Goal: Communication & Community: Answer question/provide support

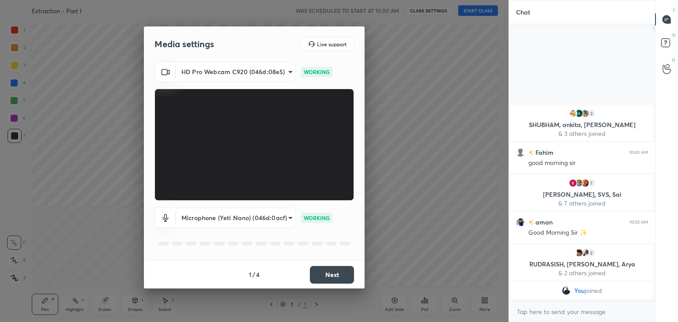
click at [324, 274] on button "Next" at bounding box center [332, 275] width 44 height 18
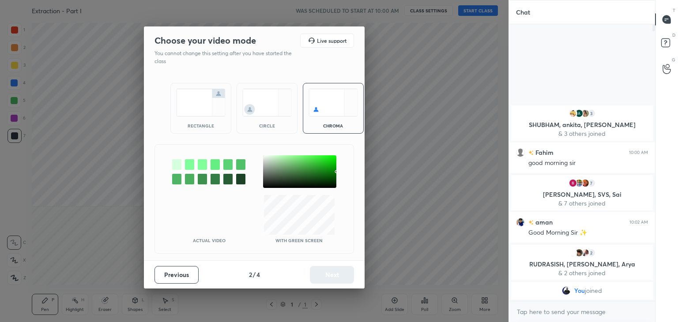
click at [190, 159] on div at bounding box center [189, 164] width 9 height 11
click at [265, 159] on div at bounding box center [299, 171] width 73 height 33
click at [324, 271] on button "Next" at bounding box center [332, 275] width 44 height 18
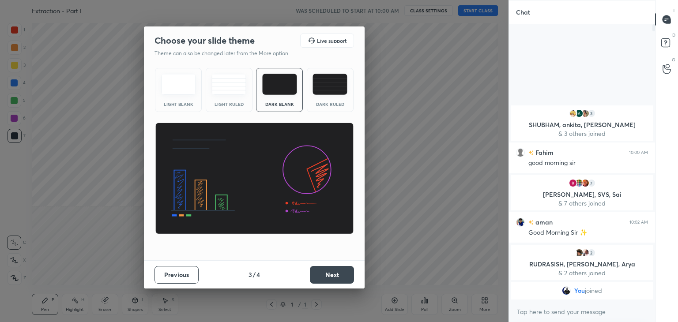
click at [333, 272] on button "Next" at bounding box center [332, 275] width 44 height 18
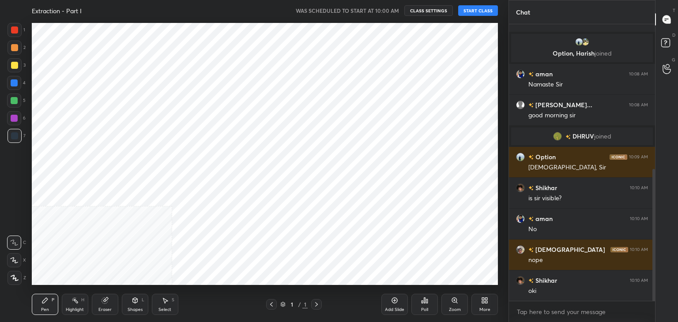
scroll to position [43852, 43645]
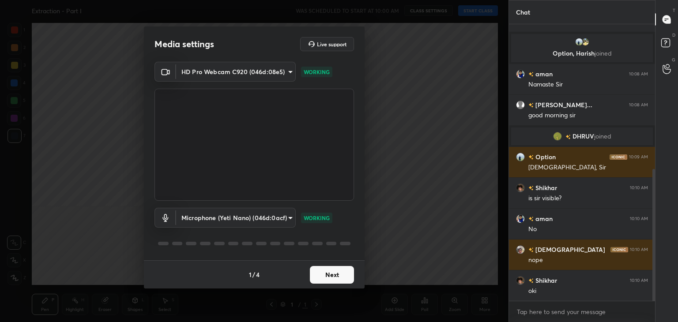
click at [329, 276] on button "Next" at bounding box center [332, 275] width 44 height 18
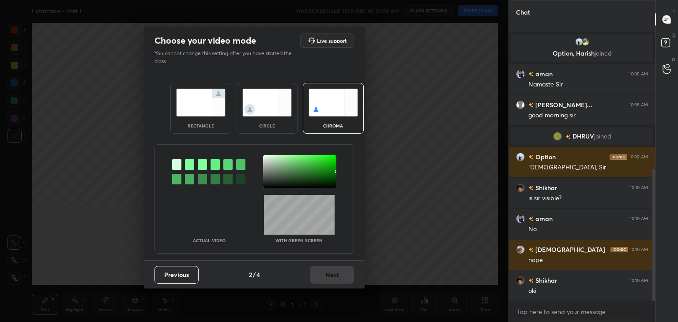
click at [192, 165] on div at bounding box center [189, 164] width 9 height 11
click at [265, 159] on div at bounding box center [299, 171] width 73 height 33
click at [320, 268] on button "Next" at bounding box center [332, 275] width 44 height 18
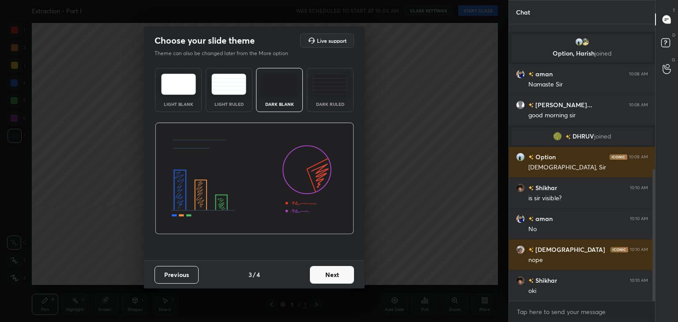
click at [338, 270] on button "Next" at bounding box center [332, 275] width 44 height 18
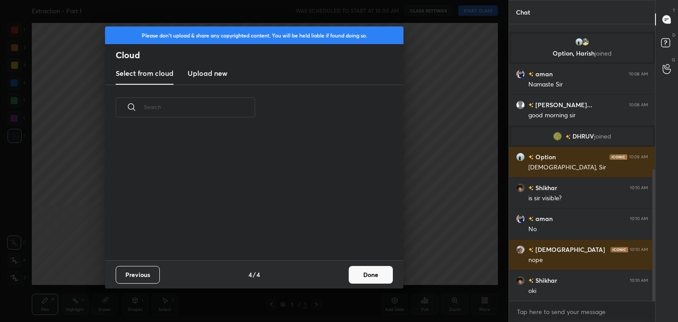
click at [361, 276] on button "Done" at bounding box center [371, 275] width 44 height 18
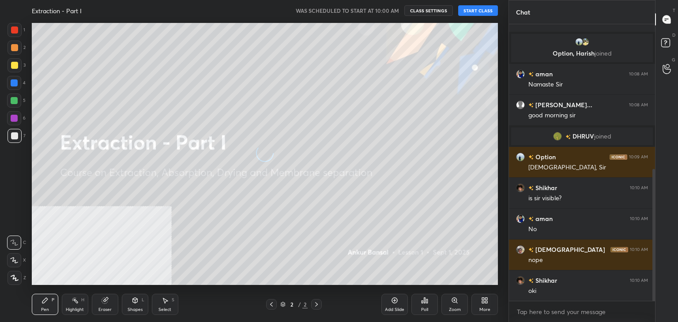
click at [465, 11] on button "START CLASS" at bounding box center [478, 10] width 40 height 11
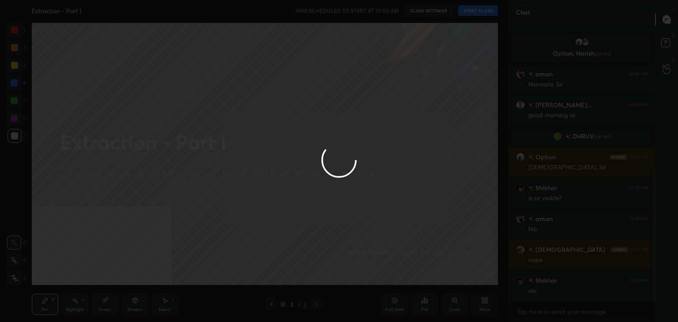
type textarea "x"
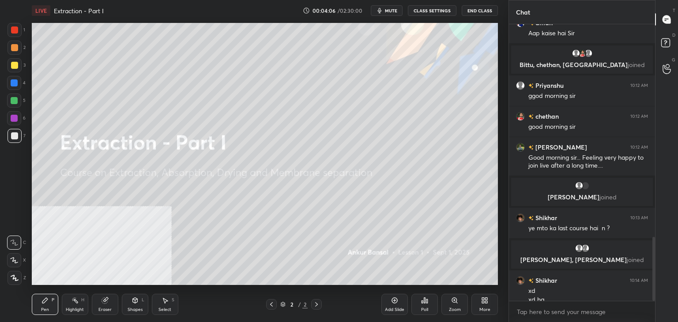
scroll to position [919, 0]
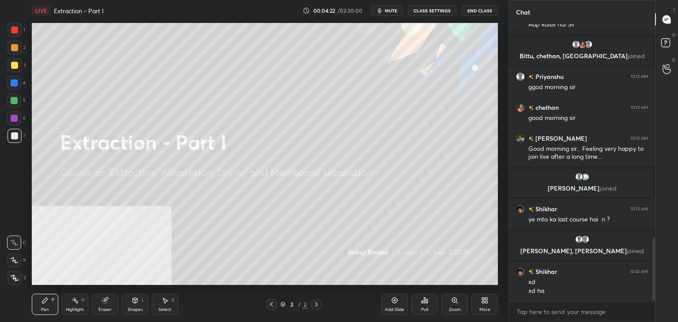
click at [391, 302] on icon at bounding box center [394, 300] width 7 height 7
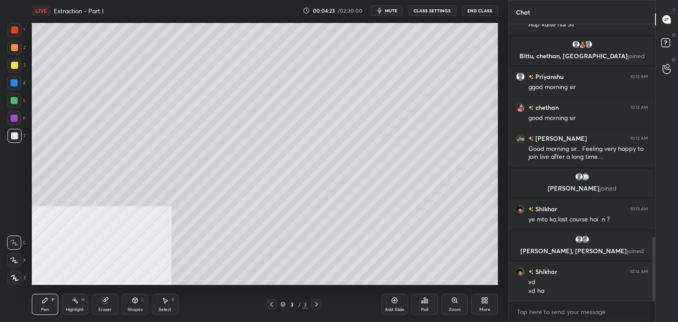
click at [8, 261] on div at bounding box center [14, 260] width 14 height 14
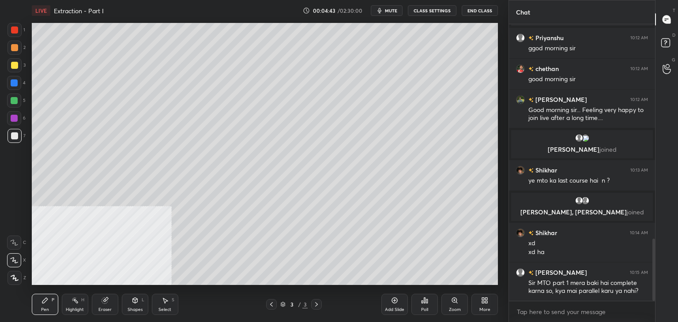
scroll to position [1005, 0]
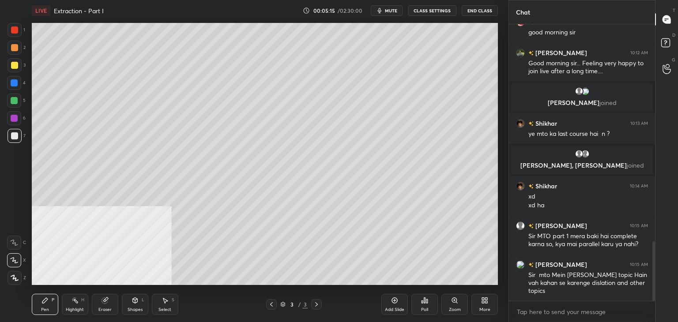
click at [428, 299] on div "Poll" at bounding box center [424, 304] width 26 height 21
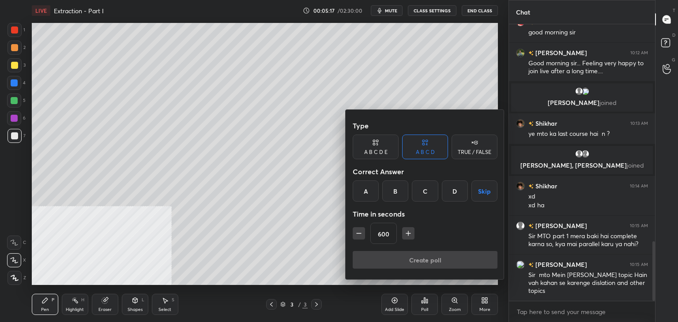
click at [360, 235] on icon "button" at bounding box center [358, 233] width 9 height 9
click at [358, 235] on icon "button" at bounding box center [358, 233] width 9 height 9
click at [358, 234] on icon "button" at bounding box center [358, 233] width 9 height 9
click at [358, 235] on icon "button" at bounding box center [358, 233] width 9 height 9
click at [357, 234] on icon "button" at bounding box center [358, 233] width 9 height 9
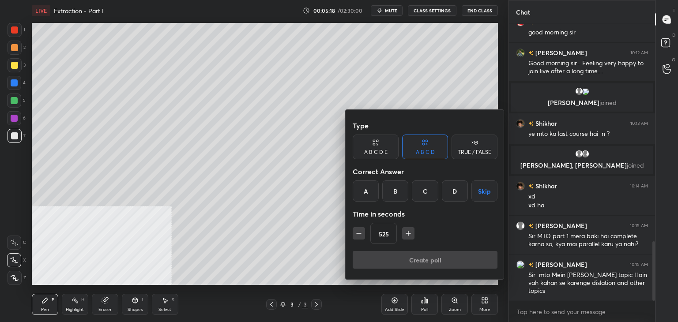
click at [356, 235] on icon "button" at bounding box center [358, 233] width 9 height 9
click at [357, 235] on icon "button" at bounding box center [358, 233] width 9 height 9
click at [356, 235] on icon "button" at bounding box center [358, 233] width 9 height 9
click at [358, 234] on icon "button" at bounding box center [358, 233] width 9 height 9
click at [359, 233] on icon "button" at bounding box center [358, 233] width 9 height 9
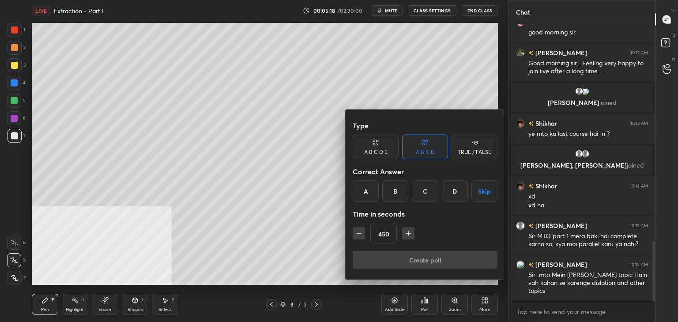
click at [360, 234] on icon "button" at bounding box center [358, 233] width 9 height 9
click at [360, 232] on icon "button" at bounding box center [358, 233] width 9 height 9
click at [360, 233] on icon "button" at bounding box center [358, 233] width 9 height 9
click at [360, 233] on icon "button" at bounding box center [358, 233] width 4 height 0
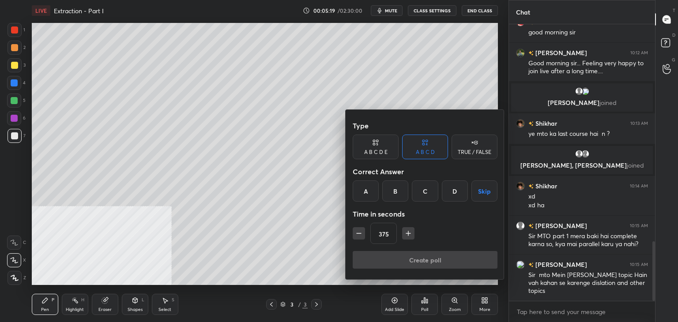
click at [360, 235] on icon "button" at bounding box center [358, 233] width 9 height 9
click at [359, 236] on icon "button" at bounding box center [358, 233] width 9 height 9
click at [361, 234] on icon "button" at bounding box center [358, 233] width 9 height 9
click at [362, 234] on icon "button" at bounding box center [358, 233] width 9 height 9
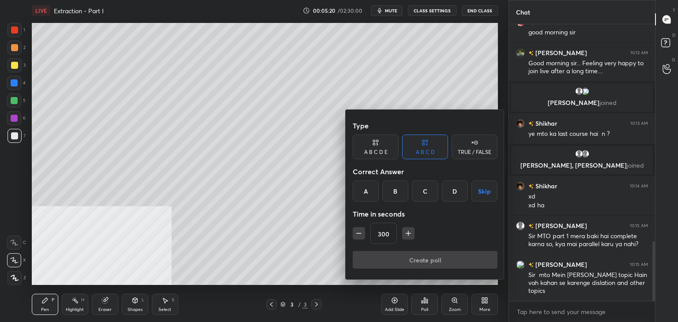
click at [362, 234] on icon "button" at bounding box center [358, 233] width 9 height 9
click at [360, 236] on icon "button" at bounding box center [358, 233] width 9 height 9
click at [360, 235] on icon "button" at bounding box center [358, 233] width 9 height 9
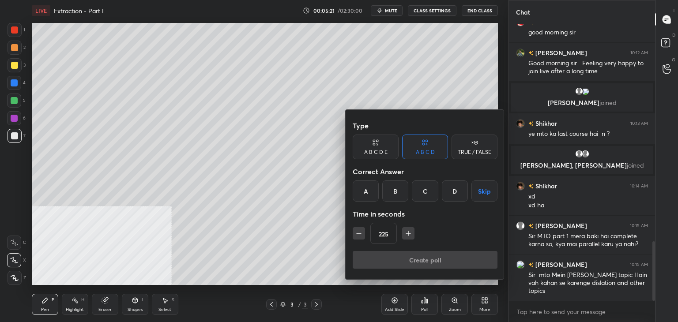
click at [361, 235] on icon "button" at bounding box center [358, 233] width 9 height 9
click at [362, 235] on icon "button" at bounding box center [358, 233] width 9 height 9
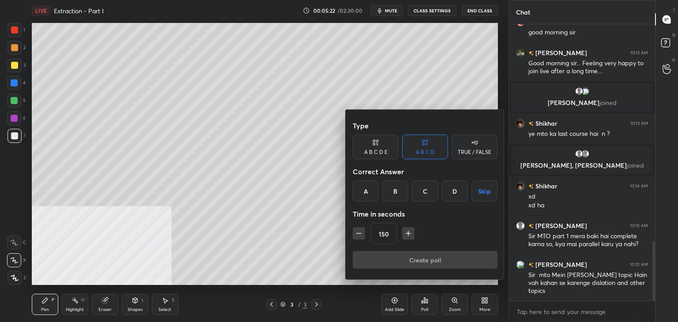
click at [362, 235] on icon "button" at bounding box center [358, 233] width 9 height 9
click at [362, 234] on icon "button" at bounding box center [358, 233] width 9 height 9
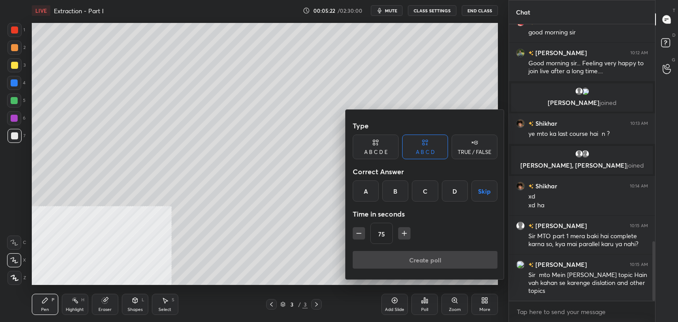
click at [362, 235] on icon "button" at bounding box center [358, 233] width 9 height 9
type input "60"
click at [485, 191] on button "Skip" at bounding box center [484, 190] width 26 height 21
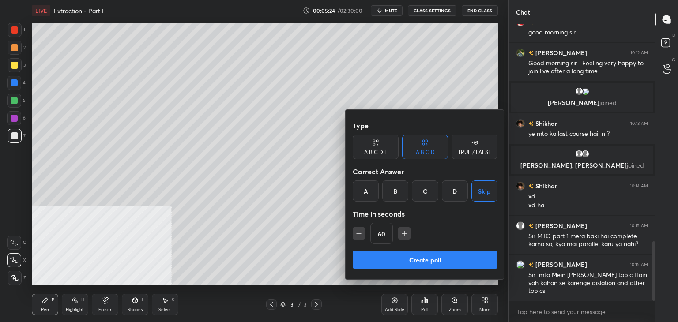
click at [415, 260] on button "Create poll" at bounding box center [425, 260] width 145 height 18
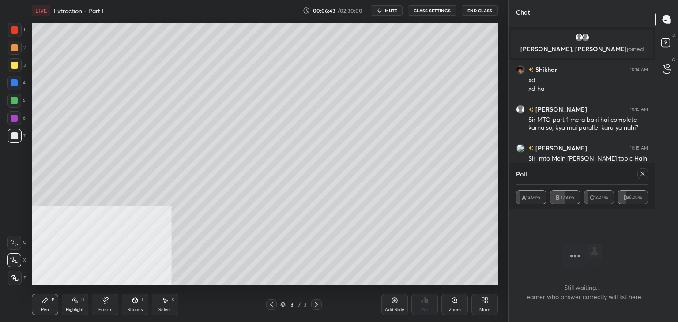
scroll to position [1060, 0]
click at [642, 172] on icon at bounding box center [642, 173] width 7 height 7
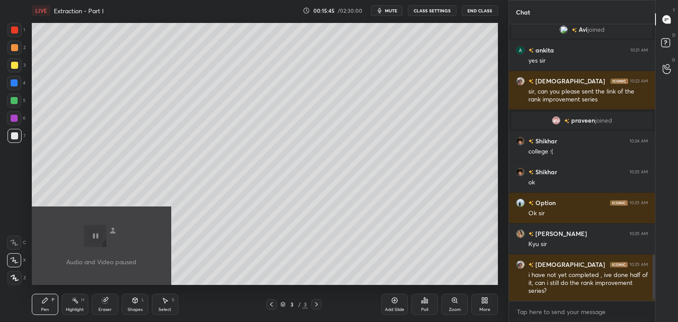
scroll to position [1434, 0]
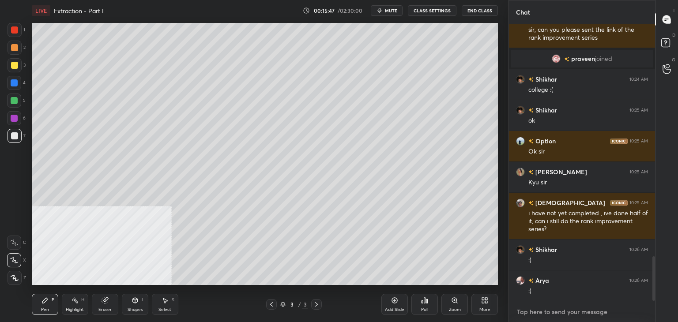
type textarea "x"
click at [564, 315] on textarea at bounding box center [582, 312] width 132 height 14
paste textarea "[URL][DOMAIN_NAME]"
type textarea "[URL][DOMAIN_NAME]"
type textarea "x"
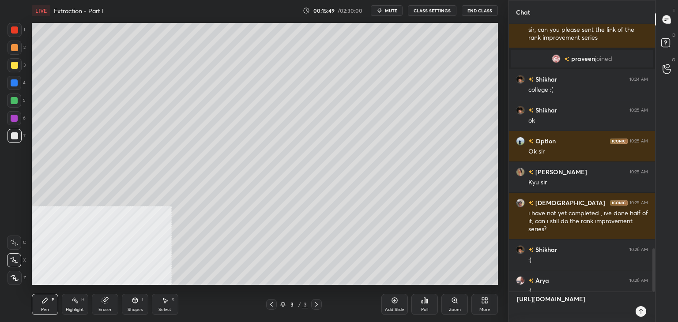
scroll to position [201, 143]
type textarea "[URL][DOMAIN_NAME]"
type textarea "x"
click at [517, 299] on textarea "[URL][DOMAIN_NAME]" at bounding box center [573, 307] width 114 height 30
type textarea "[URL][DOMAIN_NAME]"
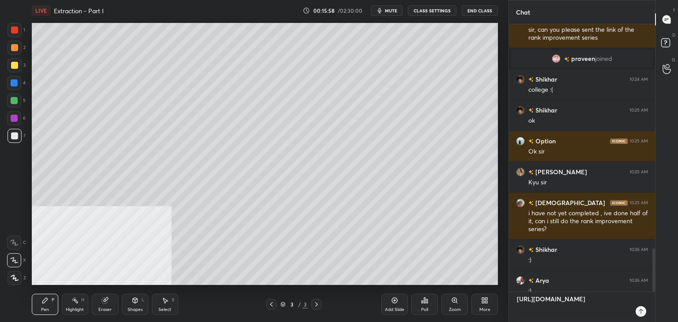
type textarea "x"
type textarea "[URL][DOMAIN_NAME]"
type textarea "x"
paste textarea "Rank Improvement Series| Revision Series| PYQ Series| Chem Engg"
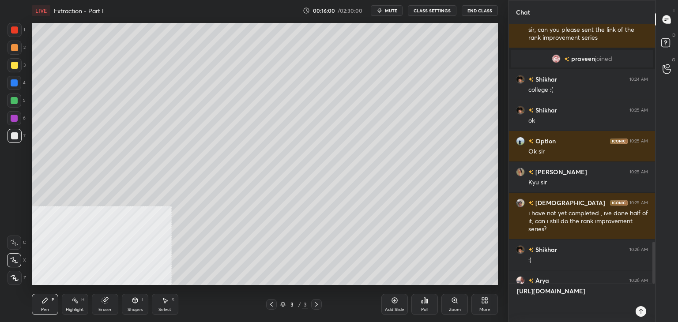
type textarea "Rank Improvement Series| Revision Series| PYQ Series| Chem Engg [URL][DOMAIN_NA…"
type textarea "x"
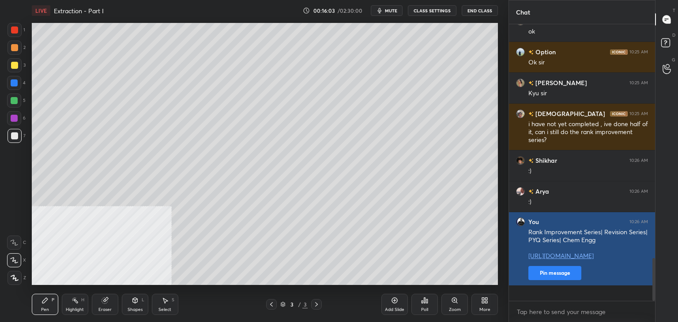
click at [550, 280] on button "Pin message" at bounding box center [554, 273] width 53 height 14
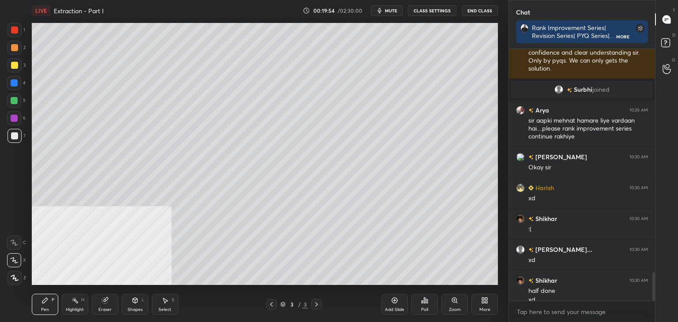
scroll to position [1977, 0]
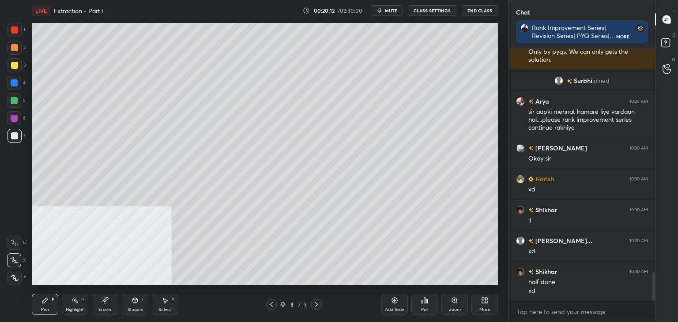
click at [484, 308] on div "More" at bounding box center [484, 310] width 11 height 4
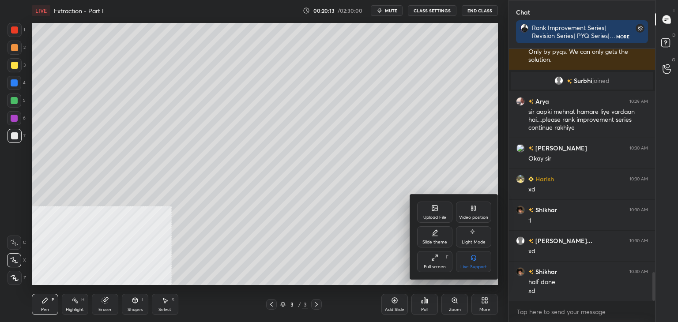
click at [435, 214] on div "Upload File" at bounding box center [434, 212] width 35 height 21
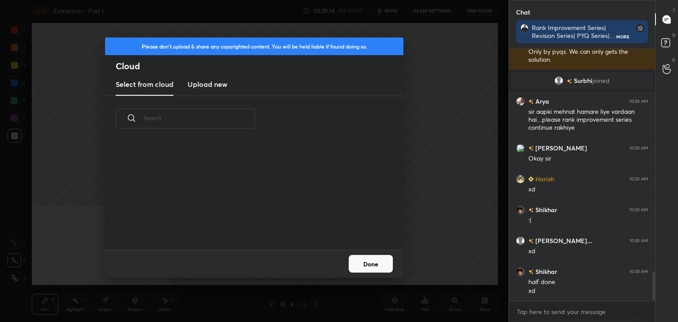
scroll to position [109, 283]
click at [207, 82] on h3 "Upload new" at bounding box center [208, 84] width 40 height 11
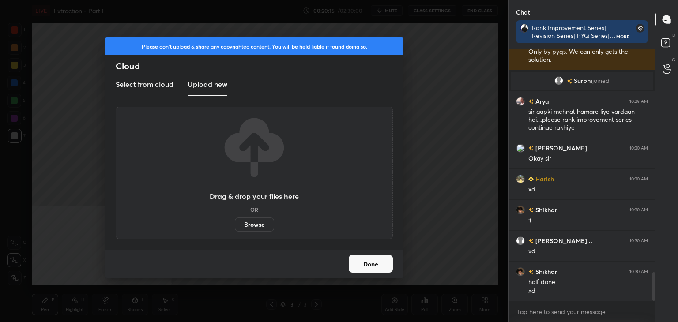
click at [248, 220] on label "Browse" at bounding box center [254, 225] width 39 height 14
click at [235, 220] on input "Browse" at bounding box center [235, 225] width 0 height 14
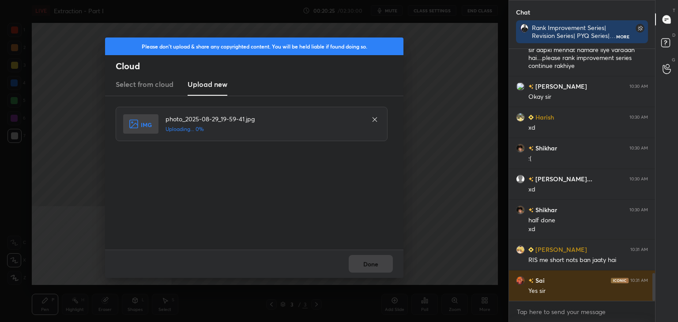
scroll to position [2070, 0]
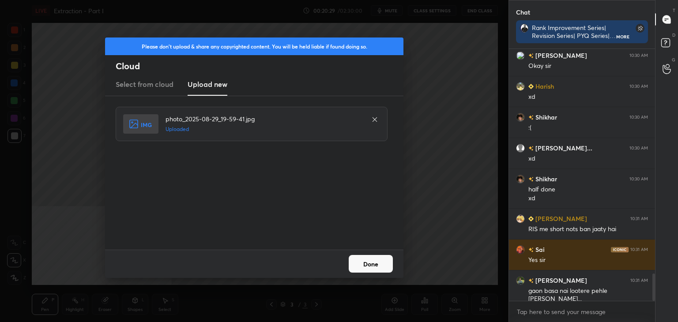
click at [369, 269] on button "Done" at bounding box center [371, 264] width 44 height 18
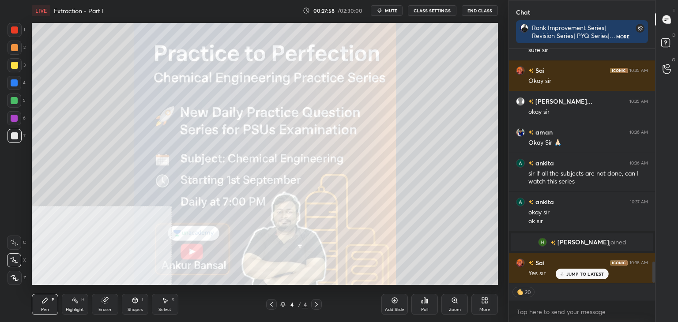
scroll to position [2370, 0]
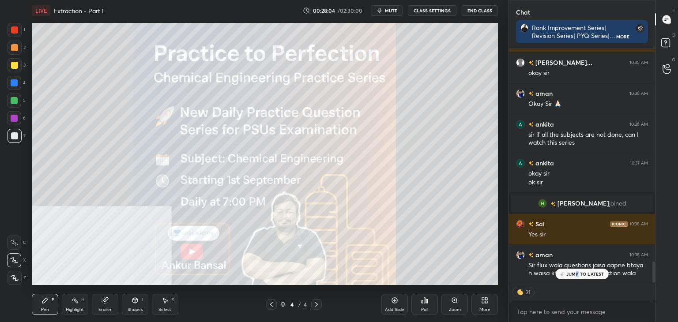
click at [577, 277] on div "JUMP TO LATEST" at bounding box center [581, 274] width 53 height 11
click at [396, 303] on icon at bounding box center [395, 301] width 6 height 6
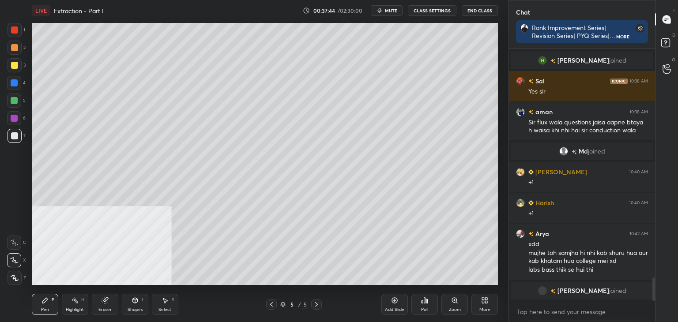
scroll to position [2462, 0]
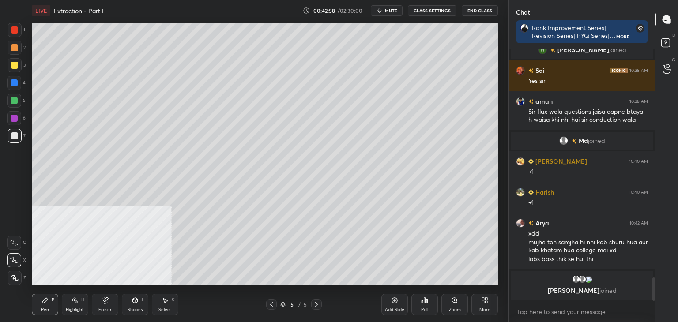
click at [485, 302] on icon at bounding box center [486, 302] width 2 height 2
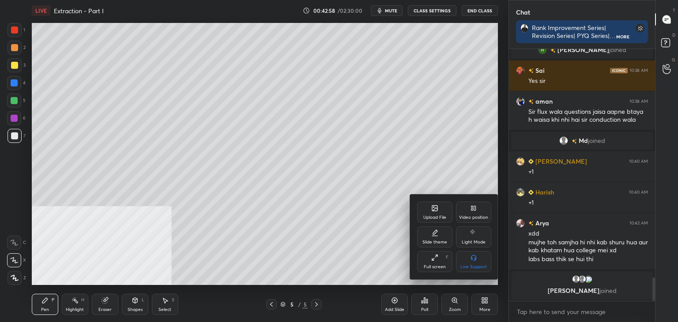
click at [474, 216] on div "Video position" at bounding box center [473, 217] width 29 height 4
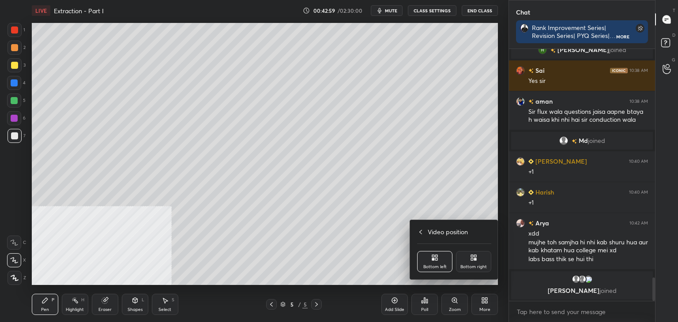
click at [471, 259] on icon at bounding box center [472, 259] width 2 height 2
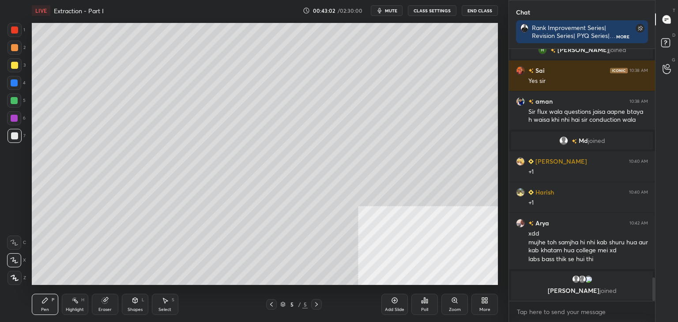
click at [135, 300] on icon at bounding box center [135, 299] width 5 height 1
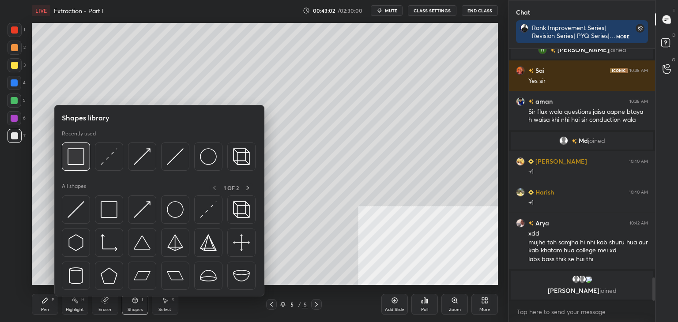
click at [78, 162] on img at bounding box center [76, 156] width 17 height 17
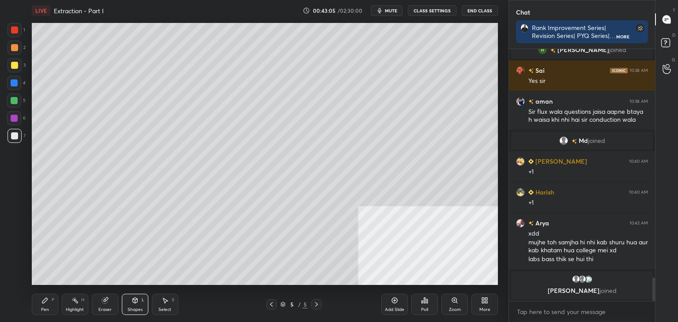
click at [130, 299] on div "Shapes L" at bounding box center [135, 304] width 26 height 21
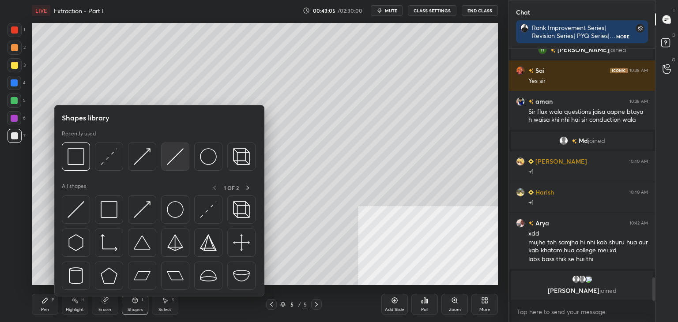
click at [185, 161] on div at bounding box center [175, 157] width 28 height 28
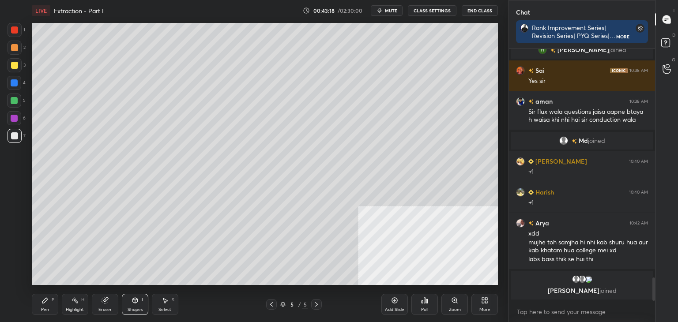
click at [40, 300] on div "Pen P" at bounding box center [45, 304] width 26 height 21
click at [131, 304] on div "Shapes L" at bounding box center [135, 304] width 26 height 21
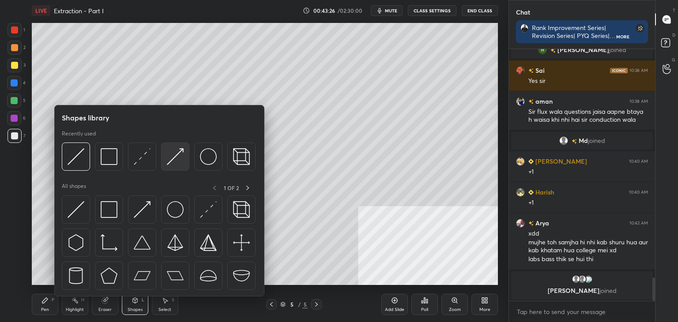
click at [168, 160] on img at bounding box center [175, 156] width 17 height 17
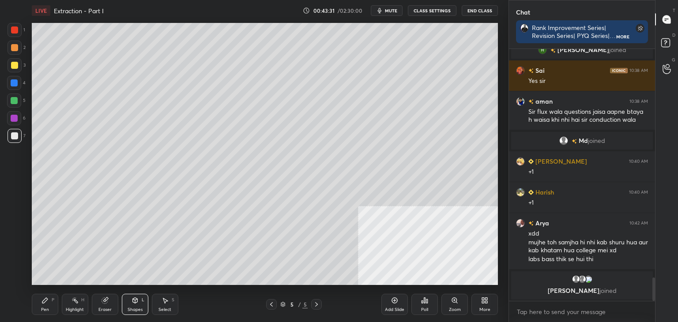
click at [38, 304] on div "Pen P" at bounding box center [45, 304] width 26 height 21
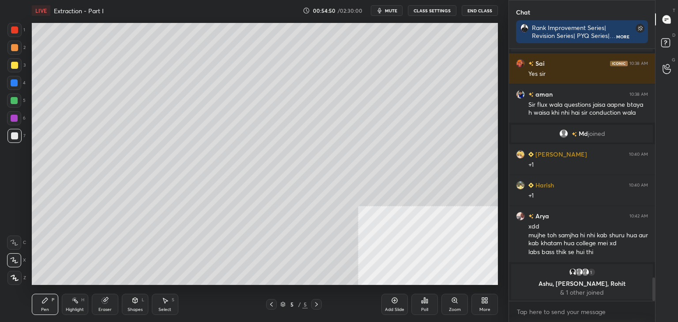
click at [132, 301] on icon at bounding box center [134, 300] width 7 height 7
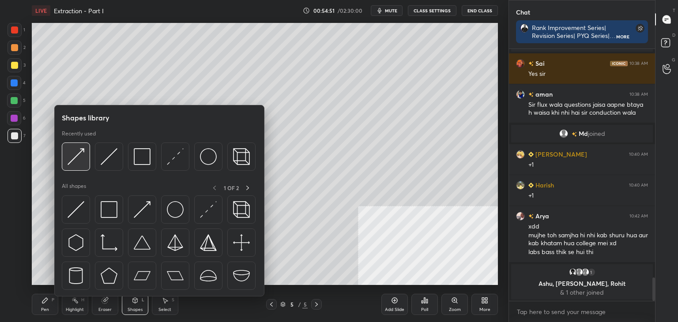
click at [71, 161] on img at bounding box center [76, 156] width 17 height 17
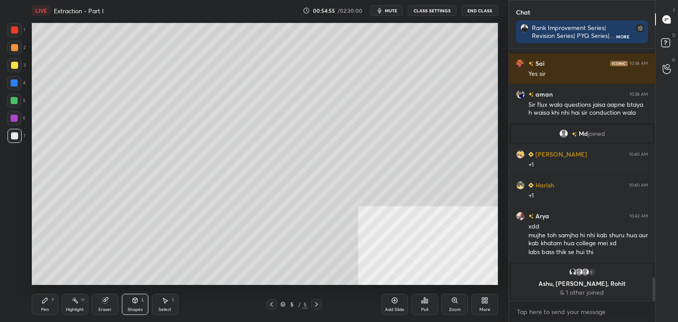
click at [41, 303] on icon at bounding box center [44, 300] width 7 height 7
click at [132, 308] on div "Shapes" at bounding box center [135, 310] width 15 height 4
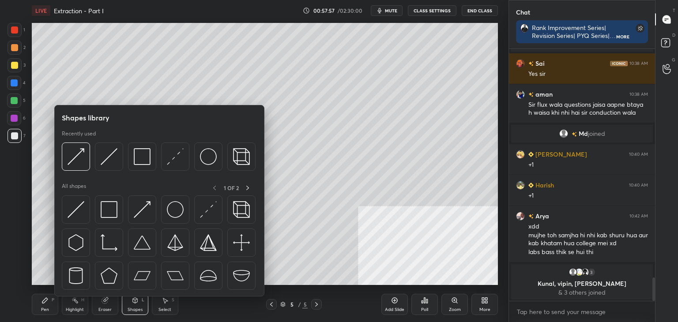
click at [75, 163] on img at bounding box center [76, 156] width 17 height 17
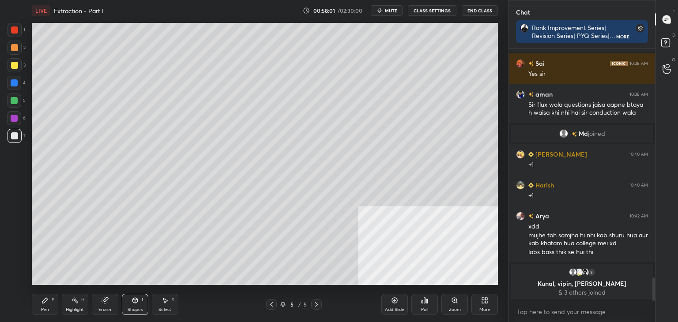
click at [43, 304] on div "Pen P" at bounding box center [45, 304] width 26 height 21
click at [133, 302] on icon at bounding box center [135, 300] width 5 height 5
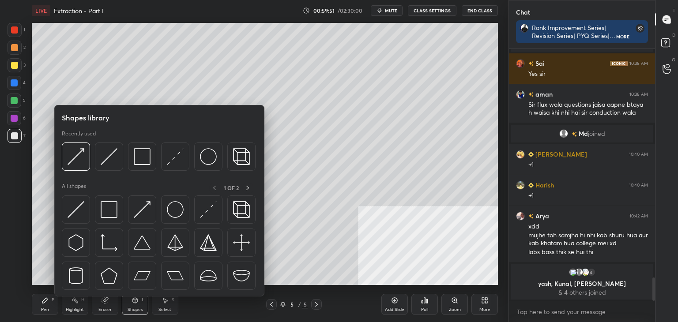
click at [139, 161] on img at bounding box center [142, 156] width 17 height 17
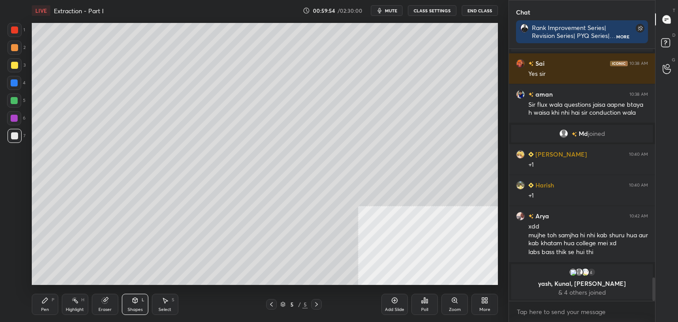
click at [49, 302] on div "Pen P" at bounding box center [45, 304] width 26 height 21
click at [134, 303] on icon at bounding box center [135, 300] width 5 height 5
click at [41, 307] on div "Pen P" at bounding box center [45, 304] width 26 height 21
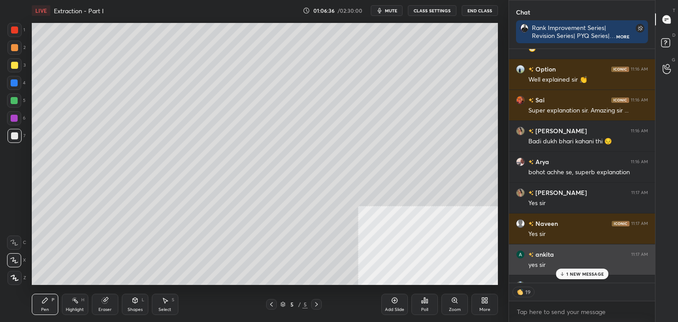
scroll to position [2724, 0]
type textarea "x"
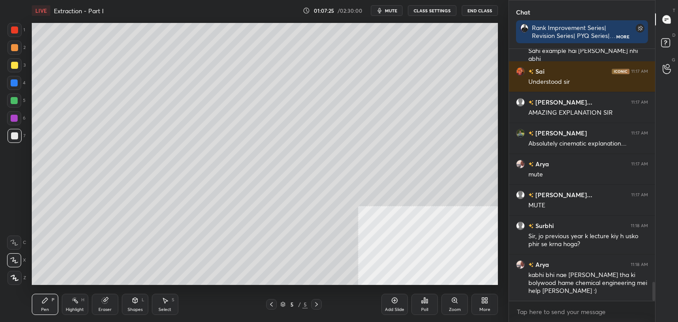
scroll to position [3083, 0]
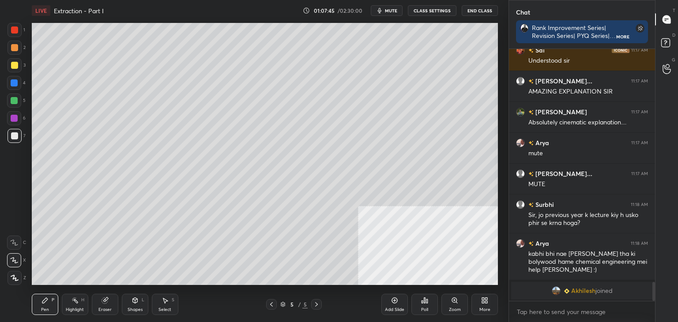
click at [108, 304] on div "Eraser" at bounding box center [105, 304] width 26 height 21
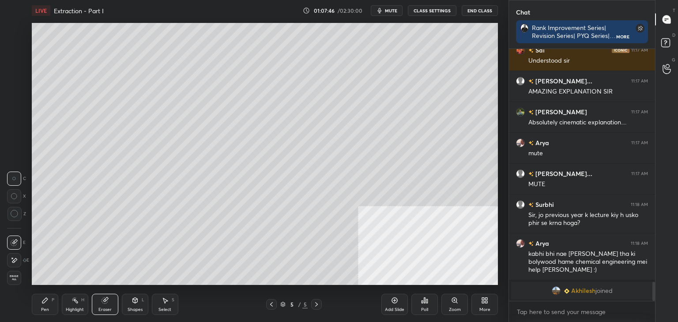
click at [11, 261] on icon at bounding box center [14, 261] width 7 height 8
click at [39, 306] on div "Pen P" at bounding box center [45, 304] width 26 height 21
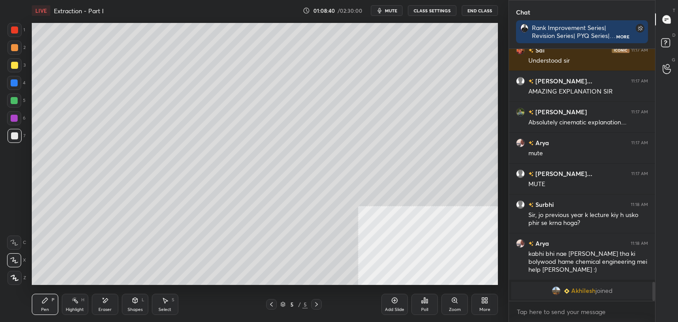
click at [134, 302] on icon at bounding box center [135, 300] width 5 height 5
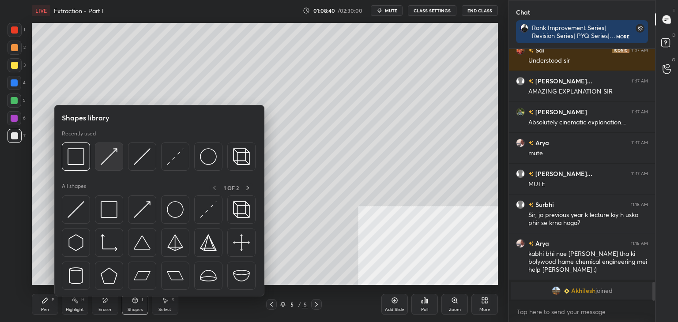
click at [109, 161] on img at bounding box center [109, 156] width 17 height 17
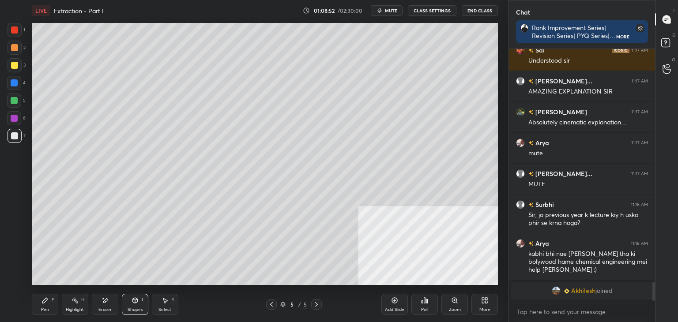
click at [39, 306] on div "Pen P" at bounding box center [45, 304] width 26 height 21
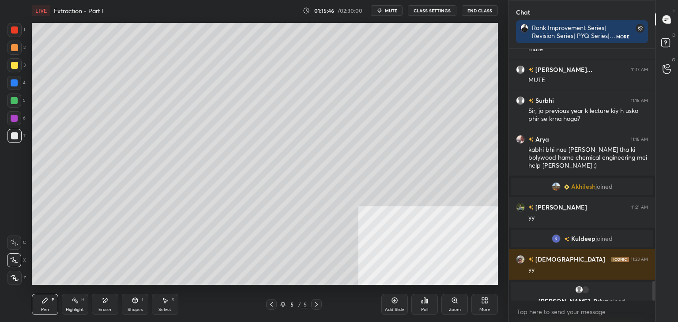
scroll to position [2956, 0]
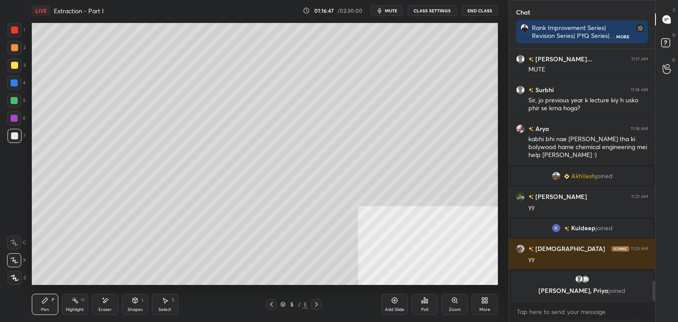
click at [386, 304] on div "Add Slide" at bounding box center [394, 304] width 26 height 21
click at [267, 303] on div at bounding box center [271, 304] width 11 height 11
click at [318, 301] on icon at bounding box center [316, 304] width 7 height 7
click at [316, 304] on icon at bounding box center [316, 304] width 3 height 4
click at [104, 309] on div "Eraser" at bounding box center [104, 310] width 13 height 4
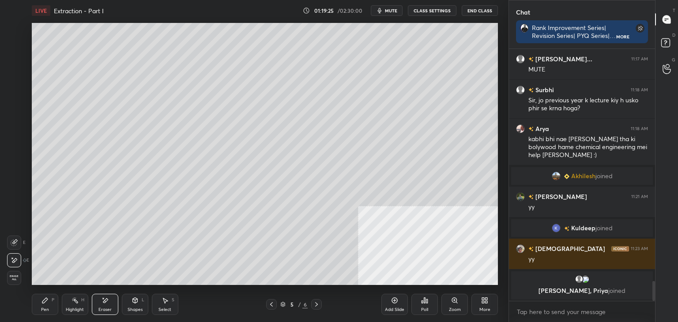
click at [36, 309] on div "Pen P" at bounding box center [45, 304] width 26 height 21
click at [316, 304] on icon at bounding box center [316, 304] width 7 height 7
click at [271, 305] on icon at bounding box center [271, 304] width 3 height 4
click at [316, 305] on icon at bounding box center [316, 304] width 3 height 4
click at [393, 305] on div "Add Slide" at bounding box center [394, 304] width 26 height 21
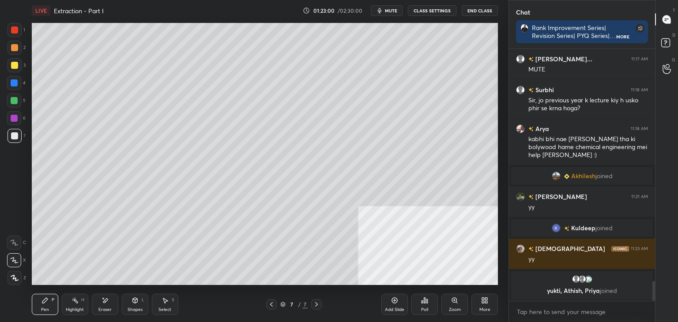
click at [132, 307] on div "Shapes L" at bounding box center [135, 304] width 26 height 21
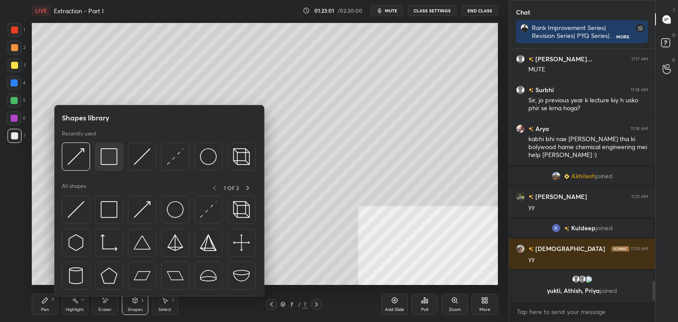
click at [107, 154] on img at bounding box center [109, 156] width 17 height 17
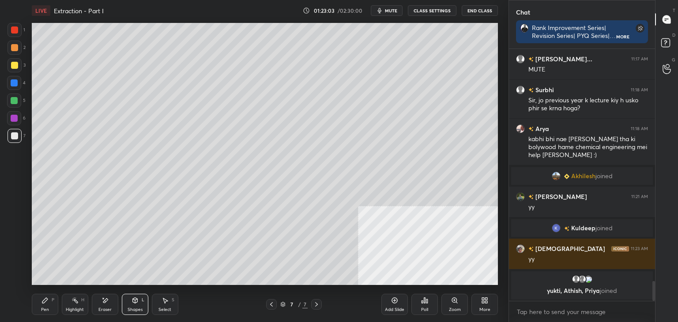
click at [47, 304] on div "Pen P" at bounding box center [45, 304] width 26 height 21
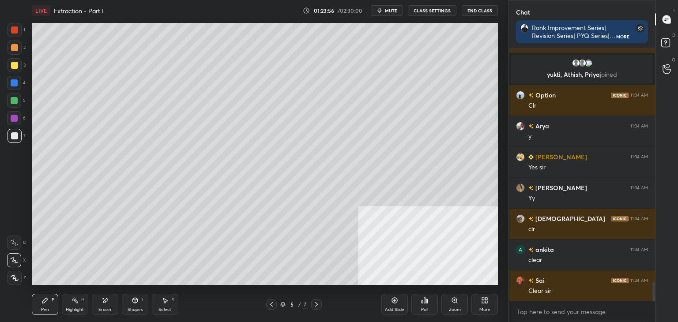
scroll to position [3176, 0]
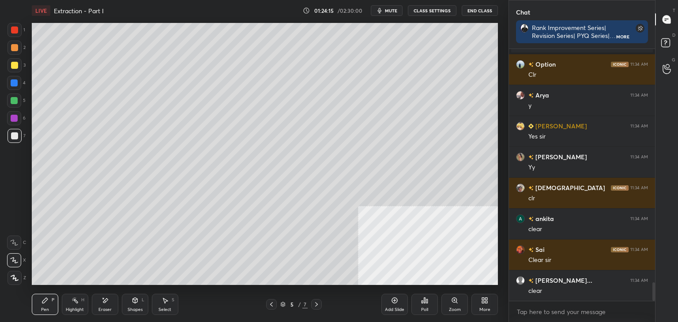
click at [426, 303] on icon at bounding box center [426, 301] width 1 height 4
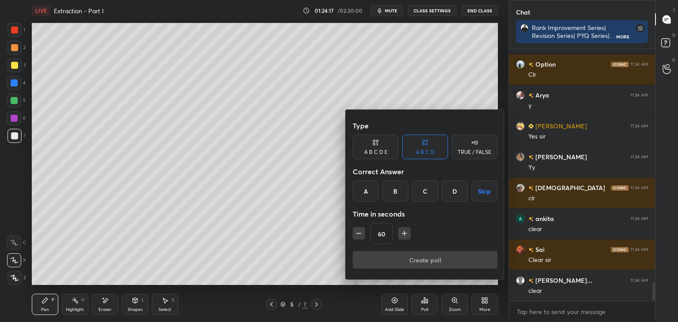
click at [404, 233] on icon "button" at bounding box center [404, 233] width 4 height 0
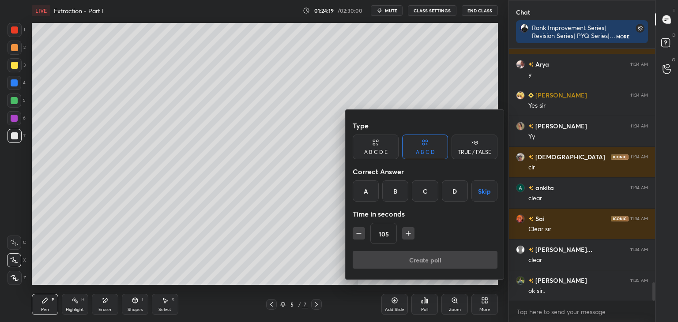
drag, startPoint x: 404, startPoint y: 233, endPoint x: 409, endPoint y: 233, distance: 4.9
click at [409, 233] on icon "button" at bounding box center [408, 233] width 9 height 9
click at [409, 233] on icon "button" at bounding box center [408, 233] width 4 height 0
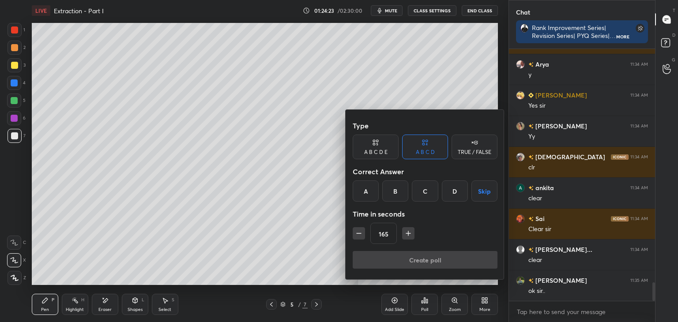
click at [409, 233] on icon "button" at bounding box center [408, 233] width 4 height 0
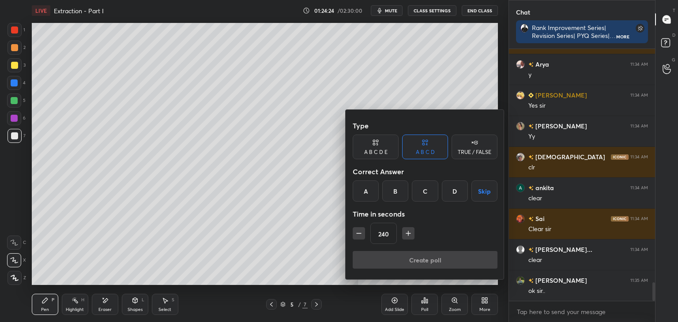
click at [409, 233] on icon "button" at bounding box center [408, 233] width 4 height 0
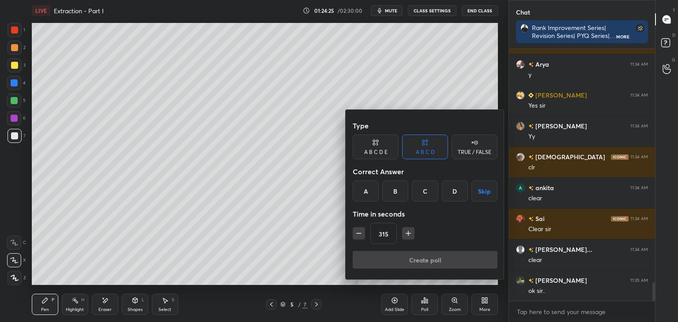
click at [409, 233] on icon "button" at bounding box center [408, 233] width 4 height 0
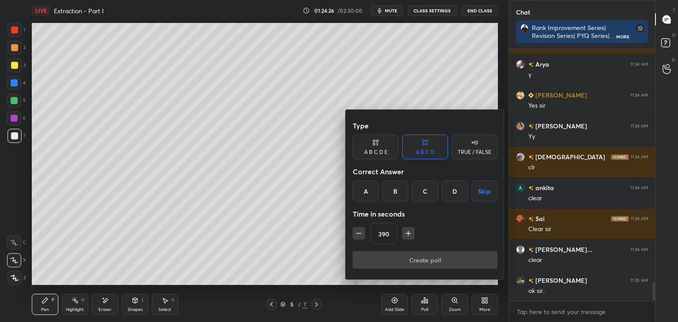
click at [409, 233] on icon "button" at bounding box center [408, 233] width 4 height 0
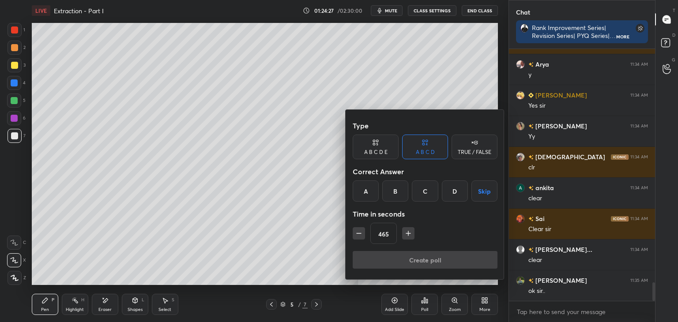
click at [409, 233] on icon "button" at bounding box center [408, 233] width 4 height 0
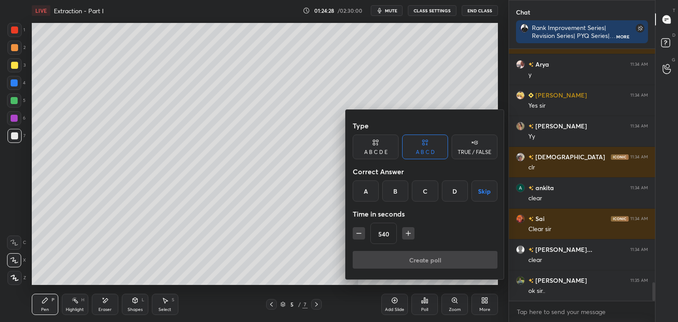
click at [409, 233] on icon "button" at bounding box center [408, 233] width 4 height 0
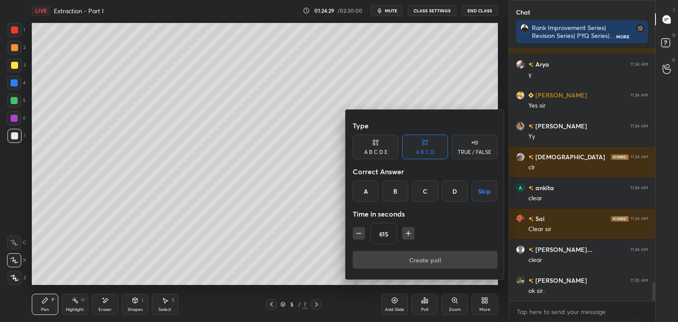
click at [409, 233] on icon "button" at bounding box center [408, 233] width 4 height 0
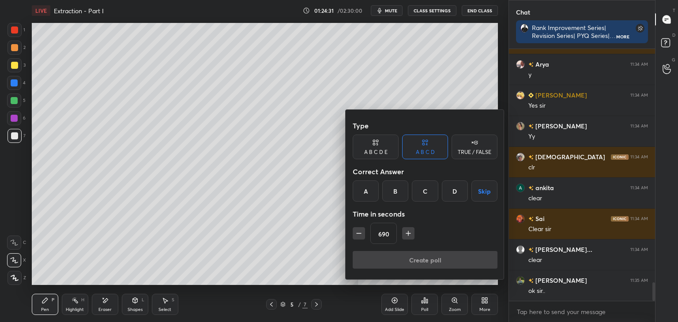
click at [409, 233] on icon "button" at bounding box center [408, 233] width 4 height 0
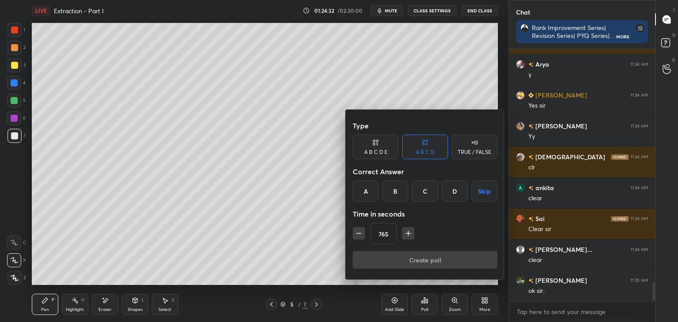
click at [409, 233] on icon "button" at bounding box center [408, 233] width 4 height 0
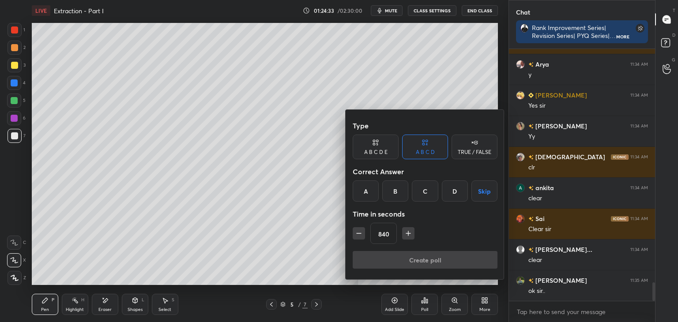
click at [409, 233] on icon "button" at bounding box center [408, 233] width 4 height 0
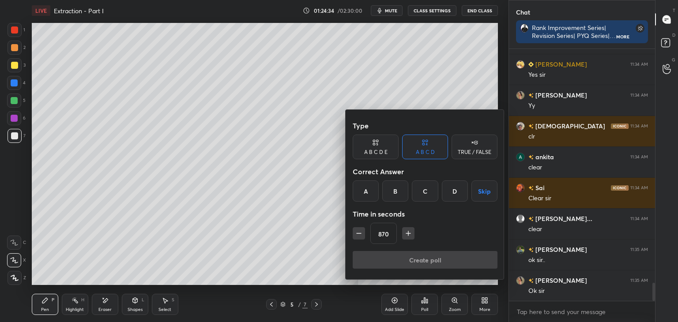
click at [409, 233] on icon "button" at bounding box center [408, 233] width 4 height 0
type input "900"
click at [486, 193] on button "Skip" at bounding box center [484, 190] width 26 height 21
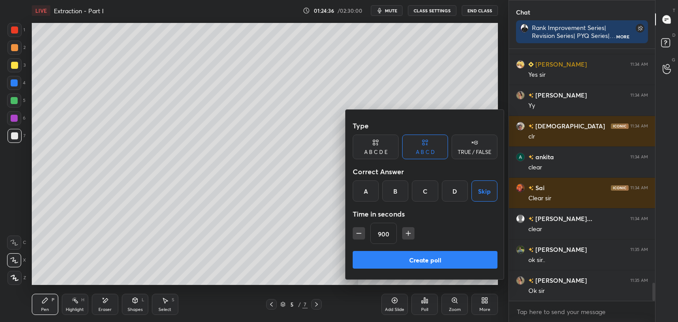
click at [435, 256] on button "Create poll" at bounding box center [425, 260] width 145 height 18
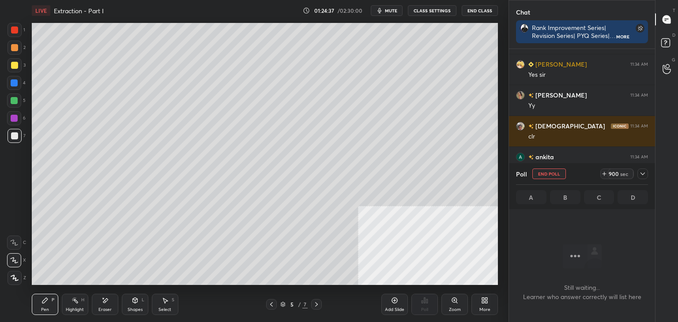
scroll to position [0, 0]
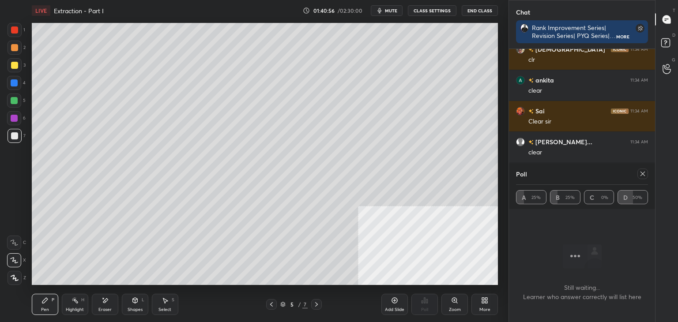
click at [642, 174] on icon at bounding box center [642, 174] width 4 height 4
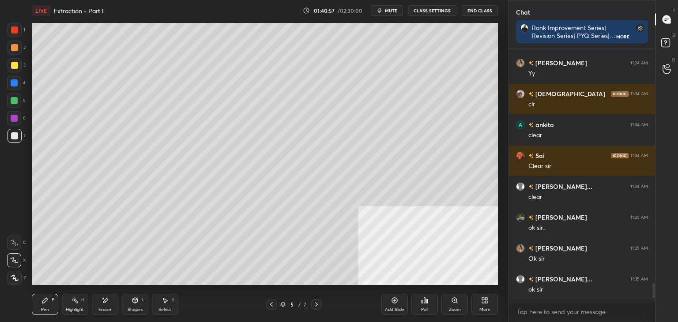
scroll to position [3, 3]
click at [315, 303] on icon at bounding box center [316, 304] width 3 height 4
click at [317, 303] on icon at bounding box center [316, 304] width 7 height 7
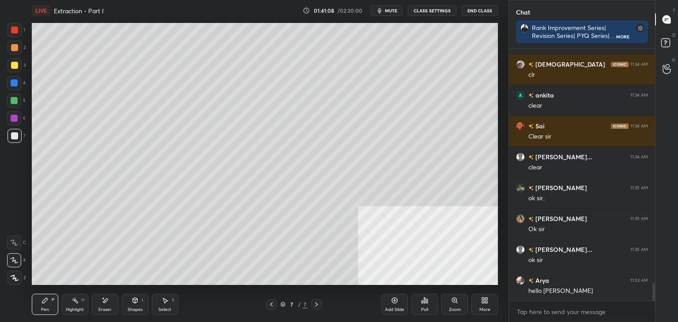
scroll to position [3331, 0]
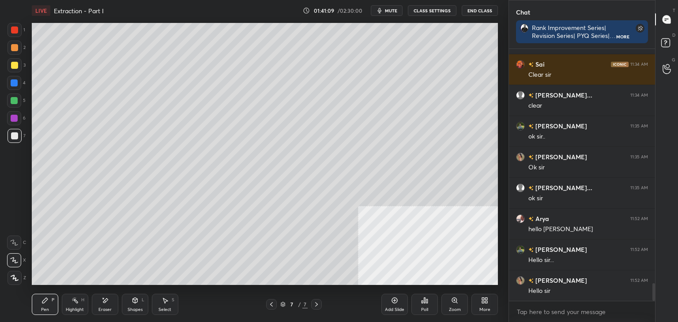
click at [394, 306] on div "Add Slide" at bounding box center [394, 304] width 26 height 21
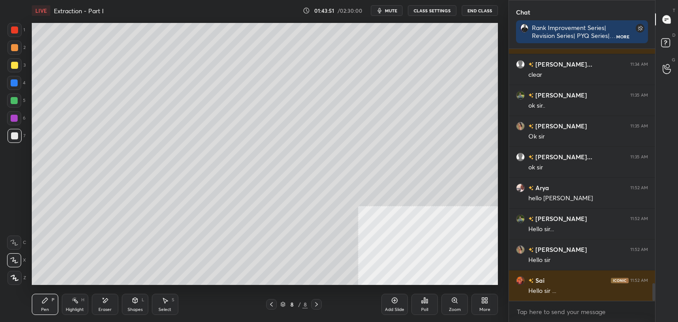
click at [101, 300] on icon at bounding box center [104, 301] width 7 height 8
click at [43, 310] on div "Pen" at bounding box center [45, 310] width 8 height 4
click at [393, 308] on div "Add Slide" at bounding box center [394, 310] width 19 height 4
click at [396, 304] on icon at bounding box center [394, 300] width 7 height 7
click at [385, 308] on div "Add Slide" at bounding box center [394, 310] width 19 height 4
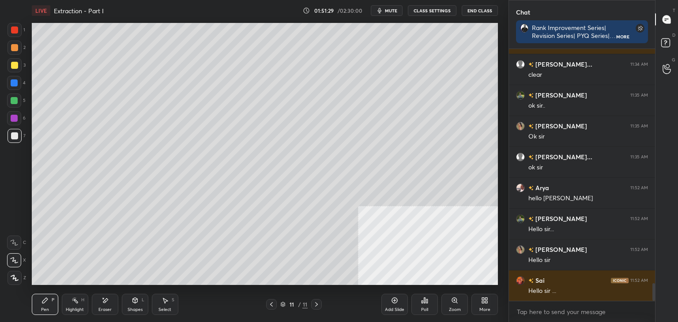
click at [105, 301] on icon at bounding box center [105, 300] width 5 height 4
click at [48, 296] on div "Pen P" at bounding box center [45, 304] width 26 height 21
click at [393, 307] on div "Add Slide" at bounding box center [394, 304] width 26 height 21
click at [16, 43] on div at bounding box center [15, 48] width 14 height 14
click at [125, 299] on div "Shapes L" at bounding box center [135, 304] width 26 height 21
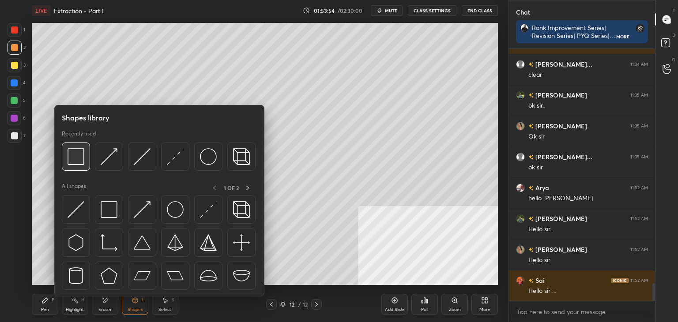
click at [76, 159] on img at bounding box center [76, 156] width 17 height 17
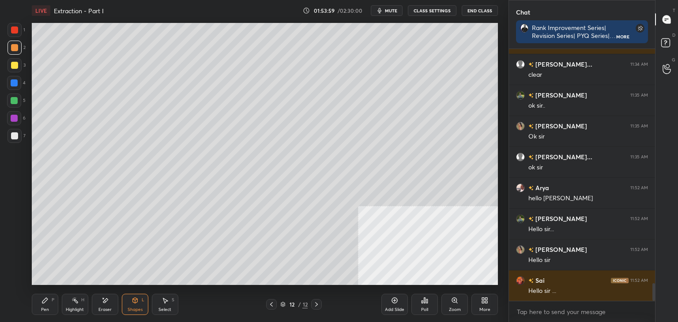
click at [54, 300] on div "P" at bounding box center [53, 300] width 3 height 4
click at [11, 136] on div at bounding box center [14, 135] width 7 height 7
click at [489, 307] on div "More" at bounding box center [484, 304] width 26 height 21
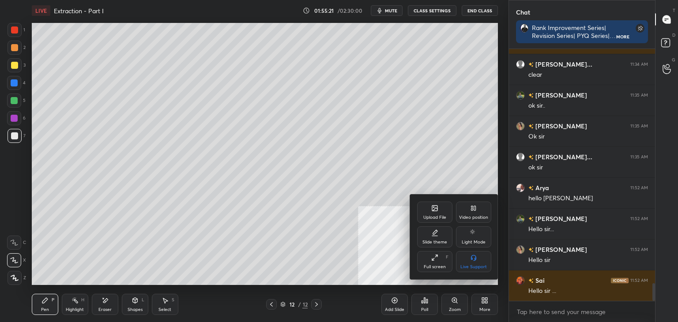
click at [475, 220] on div "Video position" at bounding box center [473, 217] width 29 height 4
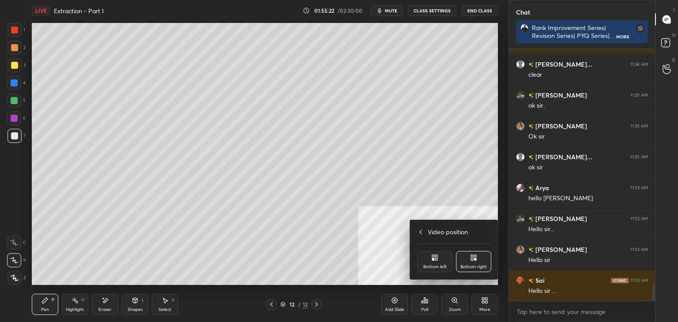
click at [429, 265] on div "Bottom left" at bounding box center [434, 267] width 23 height 4
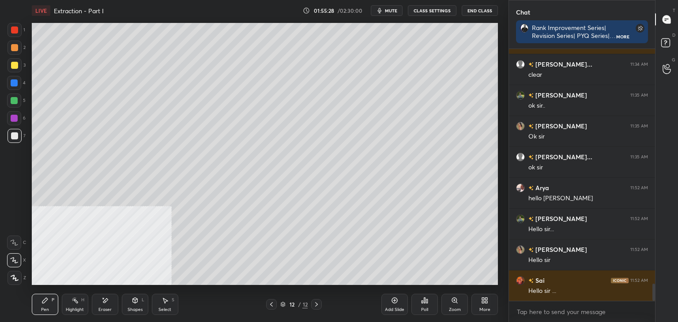
scroll to position [3414, 0]
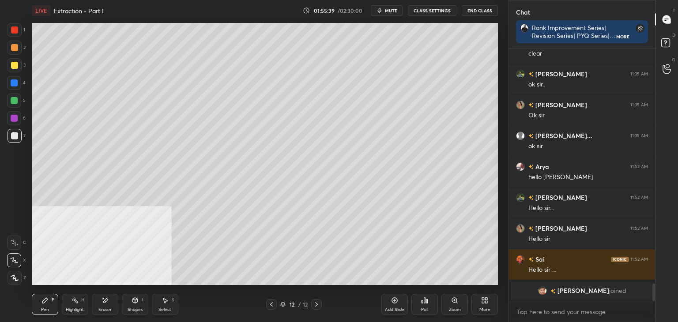
click at [106, 302] on icon at bounding box center [104, 301] width 7 height 8
click at [37, 305] on div "Pen P" at bounding box center [45, 304] width 26 height 21
click at [484, 304] on div "More" at bounding box center [484, 304] width 26 height 21
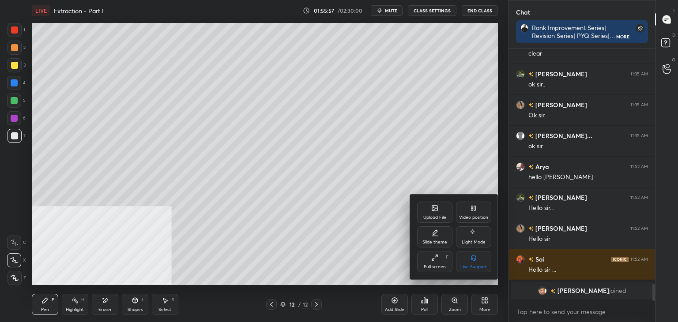
click at [470, 210] on icon at bounding box center [473, 208] width 7 height 7
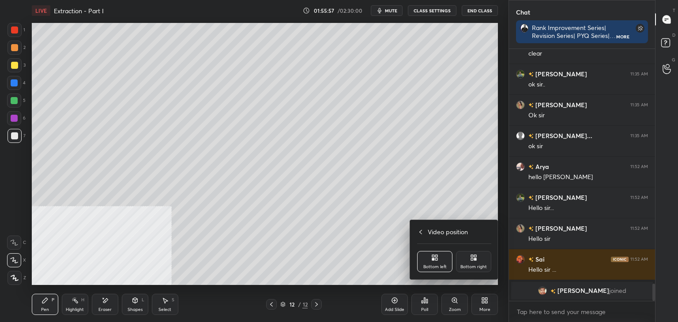
click at [465, 260] on div "Bottom right" at bounding box center [473, 261] width 35 height 21
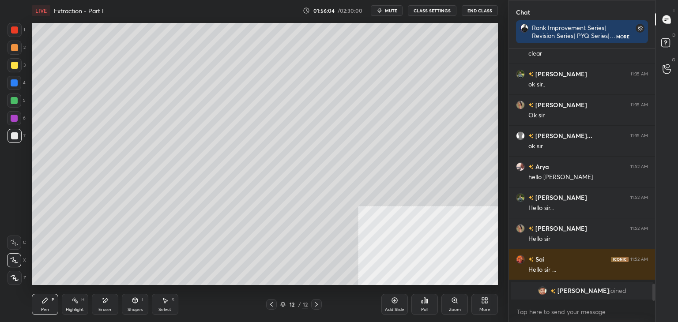
click at [395, 306] on div "Add Slide" at bounding box center [394, 304] width 26 height 21
click at [160, 306] on div "Select S" at bounding box center [165, 304] width 26 height 21
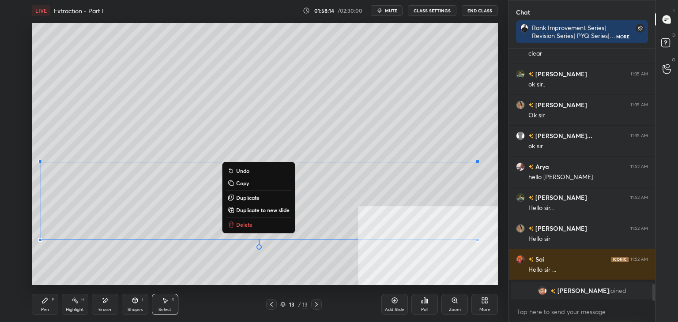
click at [238, 183] on p "Copy" at bounding box center [242, 183] width 13 height 7
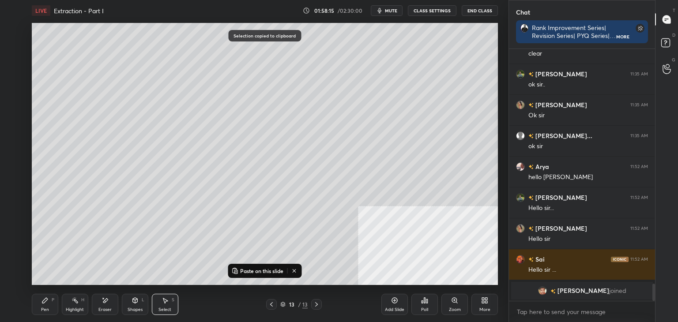
click at [317, 303] on icon at bounding box center [316, 304] width 7 height 7
click at [388, 301] on div "Add Slide" at bounding box center [394, 304] width 26 height 21
click at [249, 270] on p "Paste on this slide" at bounding box center [261, 270] width 43 height 7
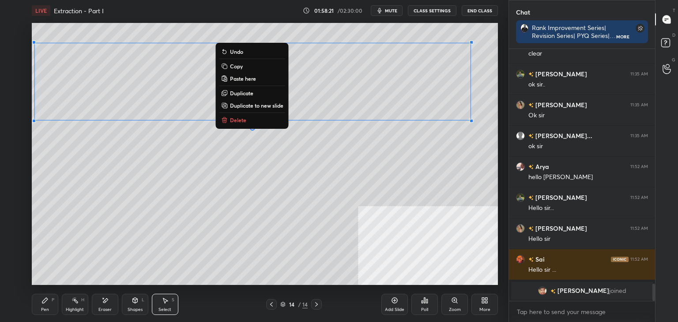
click at [102, 304] on icon at bounding box center [104, 301] width 7 height 8
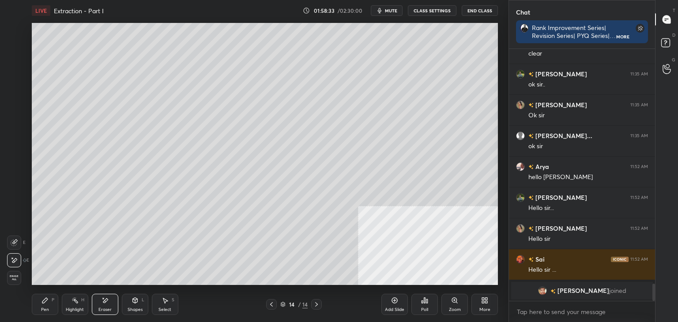
click at [48, 306] on div "Pen P" at bounding box center [45, 304] width 26 height 21
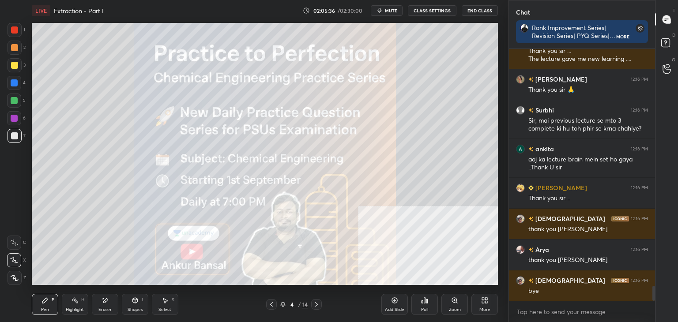
scroll to position [3964, 0]
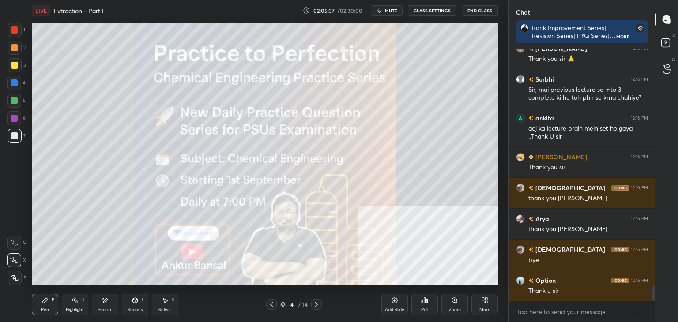
click at [484, 12] on button "End Class" at bounding box center [479, 10] width 36 height 11
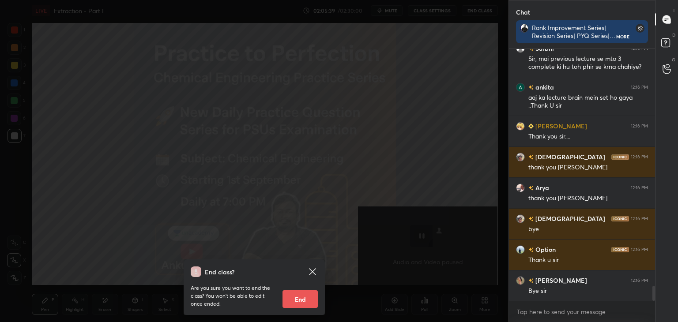
scroll to position [4025, 0]
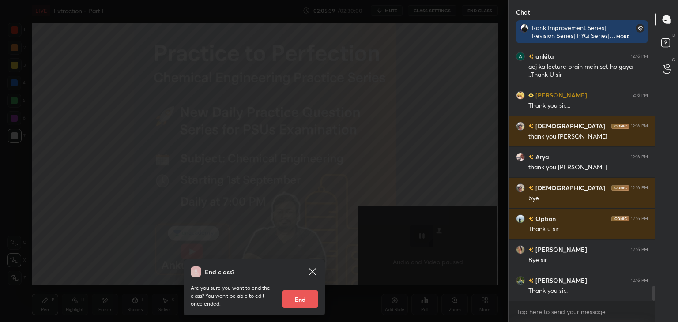
click at [303, 299] on button "End" at bounding box center [299, 299] width 35 height 18
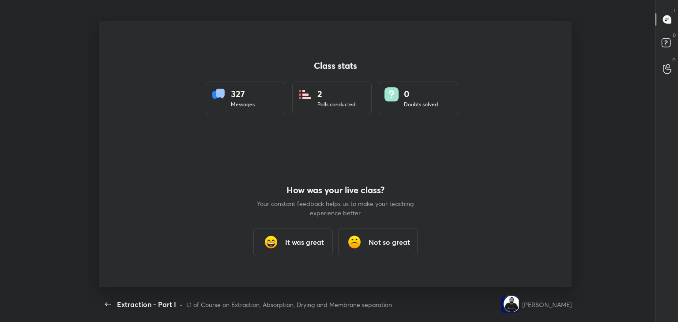
scroll to position [266, 624]
type textarea "x"
click at [288, 241] on h3 "It was great" at bounding box center [304, 242] width 39 height 11
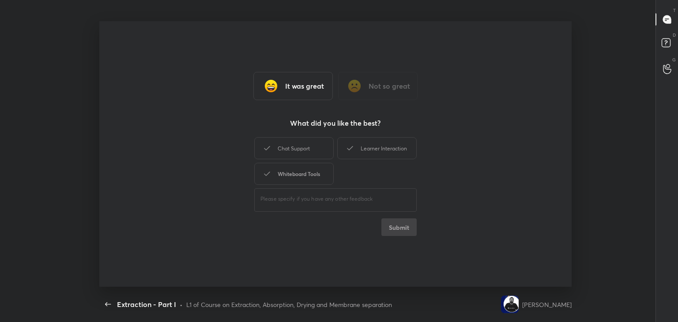
click at [289, 179] on div "Whiteboard Tools" at bounding box center [293, 174] width 79 height 22
click at [293, 146] on div "Chat Support" at bounding box center [293, 148] width 79 height 22
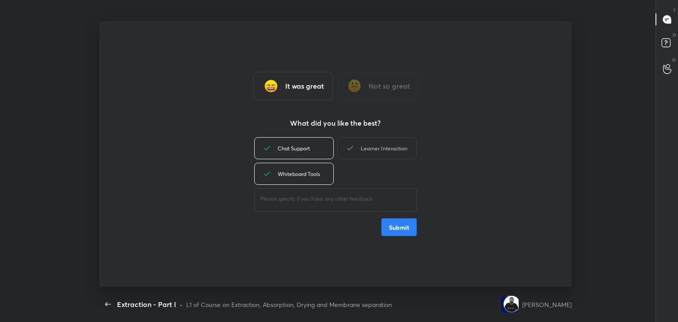
click at [390, 143] on div "Learner Interaction" at bounding box center [376, 148] width 79 height 22
click at [397, 229] on button "Submit" at bounding box center [398, 227] width 35 height 18
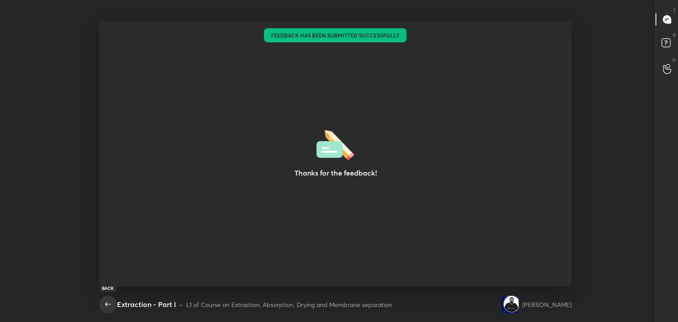
click at [108, 304] on icon "button" at bounding box center [108, 304] width 11 height 11
